Goal: Obtain resource: Obtain resource

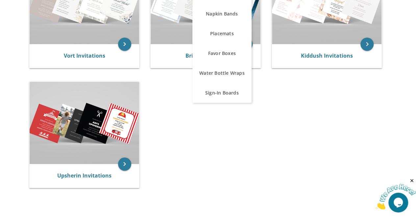
scroll to position [190, 0]
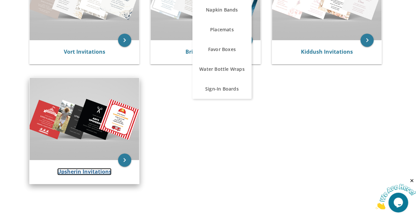
click at [109, 174] on link "Upsherin Invitations" at bounding box center [84, 171] width 54 height 7
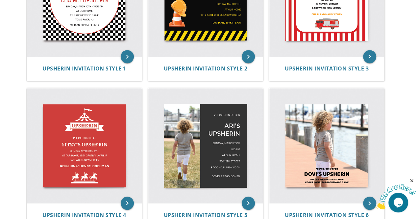
scroll to position [206, 0]
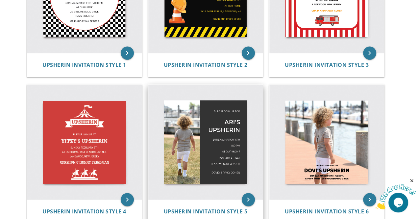
click at [186, 165] on img at bounding box center [205, 142] width 115 height 115
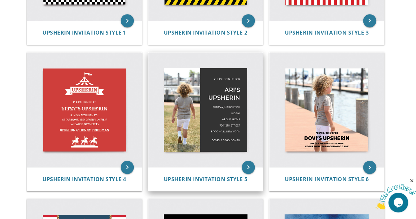
scroll to position [261, 0]
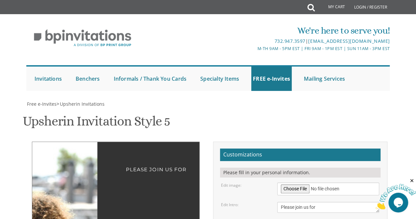
scroll to position [121, 0]
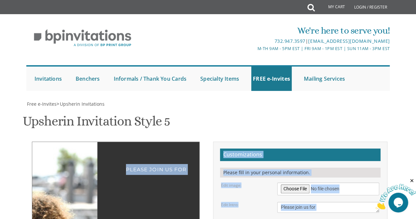
scroll to position [348, 0]
drag, startPoint x: 84, startPoint y: 174, endPoint x: 259, endPoint y: 229, distance: 183.6
click at [259, 218] on html "My Cart Total: View Cart Item(s) Submit My Cart Total: View Cart Item(s) Login …" at bounding box center [208, 109] width 416 height 219
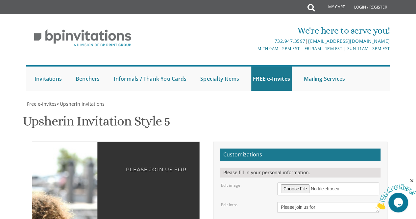
scroll to position [70, 0]
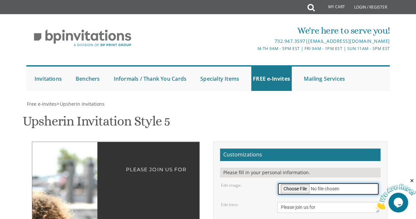
click at [300, 182] on input "file" at bounding box center [328, 188] width 102 height 13
type input "C:\fakepath\DSC_0581.jpg"
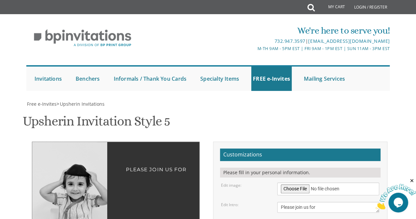
drag, startPoint x: 83, startPoint y: 114, endPoint x: 75, endPoint y: 139, distance: 26.3
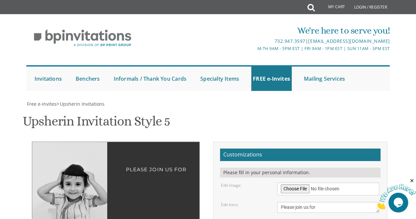
drag, startPoint x: 71, startPoint y: 141, endPoint x: 68, endPoint y: 142, distance: 3.5
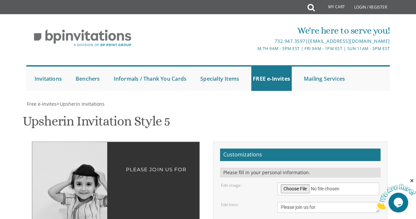
drag, startPoint x: 78, startPoint y: 161, endPoint x: 90, endPoint y: 178, distance: 21.2
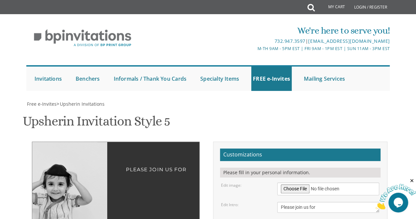
drag, startPoint x: 66, startPoint y: 169, endPoint x: 38, endPoint y: 167, distance: 28.4
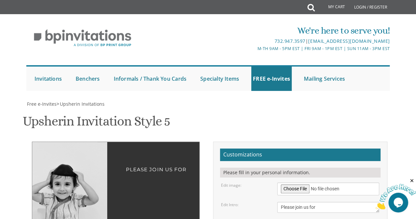
drag, startPoint x: 57, startPoint y: 157, endPoint x: 64, endPoint y: 158, distance: 7.1
type input "[EMAIL_ADDRESS][DOMAIN_NAME]"
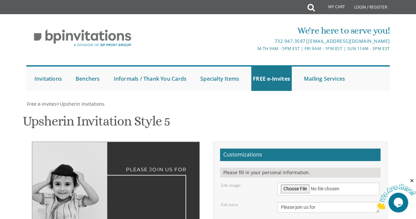
type textarea "[PERSON_NAME] Upsherin"
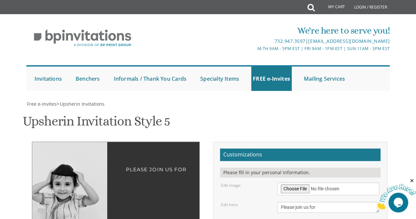
drag, startPoint x: 324, startPoint y: 128, endPoint x: 297, endPoint y: 128, distance: 27.3
drag, startPoint x: 298, startPoint y: 135, endPoint x: 280, endPoint y: 137, distance: 18.2
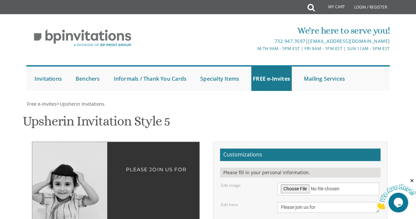
drag, startPoint x: 326, startPoint y: 155, endPoint x: 277, endPoint y: 151, distance: 49.2
type textarea "[DATE] 11:30 AM at our home [STREET_ADDRESS]"
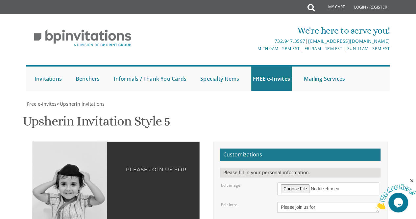
drag, startPoint x: 95, startPoint y: 75, endPoint x: 101, endPoint y: 77, distance: 6.5
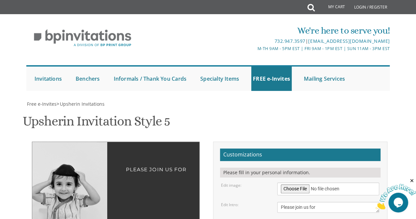
drag, startPoint x: 79, startPoint y: 96, endPoint x: 73, endPoint y: 129, distance: 33.4
drag, startPoint x: 60, startPoint y: 152, endPoint x: 49, endPoint y: 155, distance: 10.9
drag, startPoint x: 49, startPoint y: 155, endPoint x: 21, endPoint y: 155, distance: 28.6
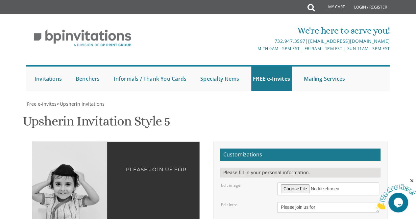
drag, startPoint x: 65, startPoint y: 63, endPoint x: 66, endPoint y: 85, distance: 22.4
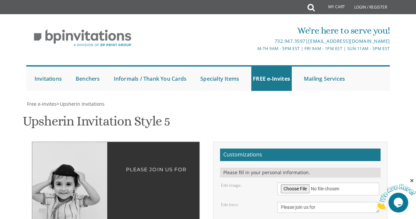
drag, startPoint x: 81, startPoint y: 164, endPoint x: 81, endPoint y: 176, distance: 12.8
type textarea "[PERSON_NAME] & [PERSON_NAME]"
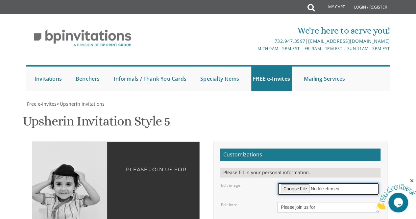
click at [300, 182] on input "file" at bounding box center [328, 188] width 102 height 13
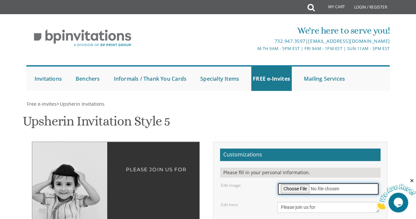
click at [291, 182] on input "file" at bounding box center [328, 188] width 102 height 13
type input "C:\fakepath\DSC_0578.jpg"
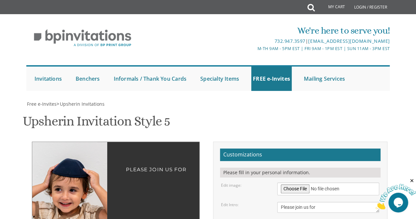
drag, startPoint x: 85, startPoint y: 105, endPoint x: 94, endPoint y: 107, distance: 9.7
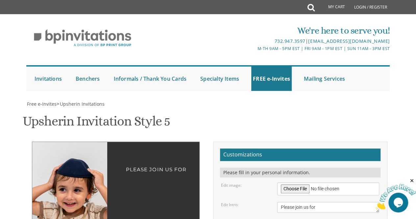
drag, startPoint x: 94, startPoint y: 107, endPoint x: 99, endPoint y: 108, distance: 4.5
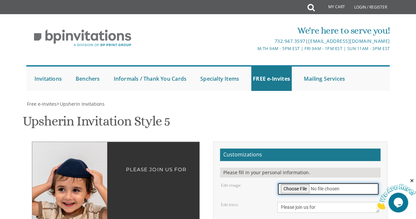
click at [295, 182] on input "file" at bounding box center [328, 188] width 102 height 13
type input "C:\fakepath\DSC_0581.jpg"
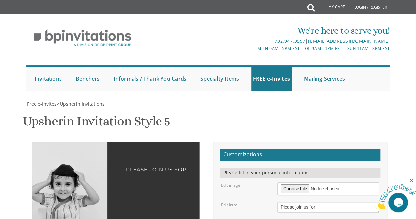
drag, startPoint x: 78, startPoint y: 115, endPoint x: 87, endPoint y: 116, distance: 9.0
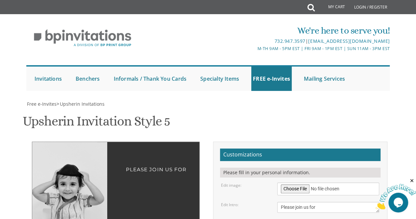
drag, startPoint x: 63, startPoint y: 92, endPoint x: 68, endPoint y: 99, distance: 8.2
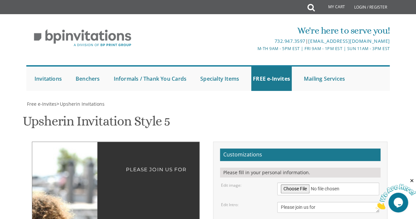
scroll to position [126, 0]
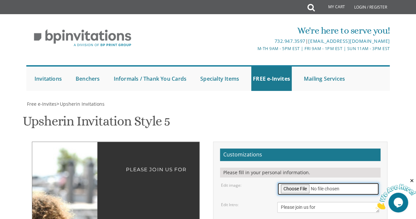
click at [283, 182] on input "file" at bounding box center [328, 188] width 102 height 13
type input "C:\fakepath\DSC_0581.jpg"
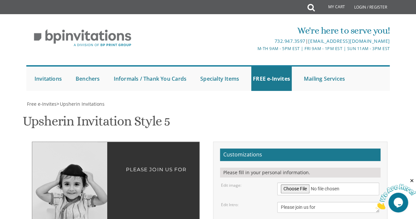
drag, startPoint x: 78, startPoint y: 117, endPoint x: 66, endPoint y: 117, distance: 12.2
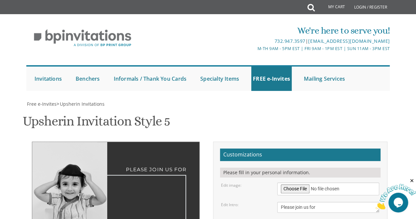
type textarea "[PERSON_NAME] Upsherin"
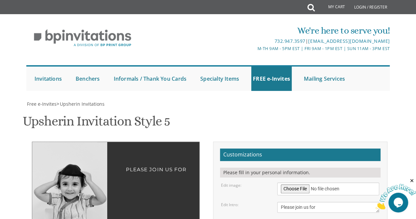
drag, startPoint x: 323, startPoint y: 141, endPoint x: 300, endPoint y: 141, distance: 22.7
drag, startPoint x: 301, startPoint y: 145, endPoint x: 279, endPoint y: 145, distance: 22.0
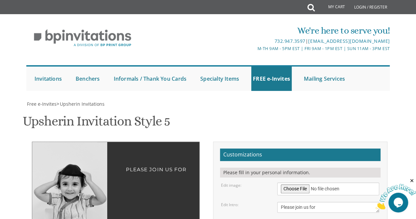
drag, startPoint x: 325, startPoint y: 172, endPoint x: 280, endPoint y: 164, distance: 45.9
type textarea "[DATE] 11:30 AM at our home [STREET_ADDRESS]"
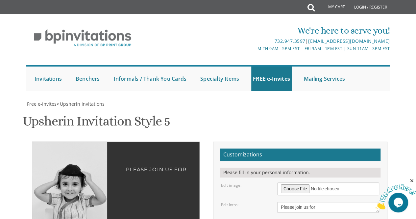
type textarea "[PERSON_NAME] & [PERSON_NAME]"
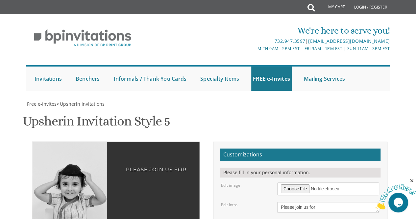
type input "[EMAIL_ADDRESS][DOMAIN_NAME]"
